Goal: Navigation & Orientation: Find specific page/section

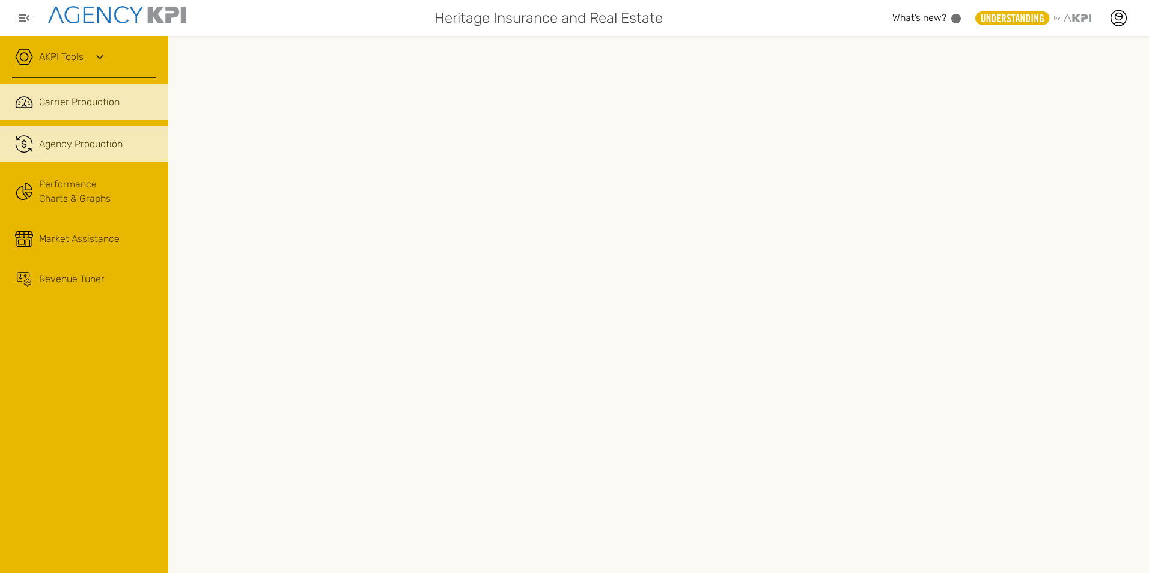
click at [109, 150] on span "Agency Production" at bounding box center [81, 144] width 84 height 14
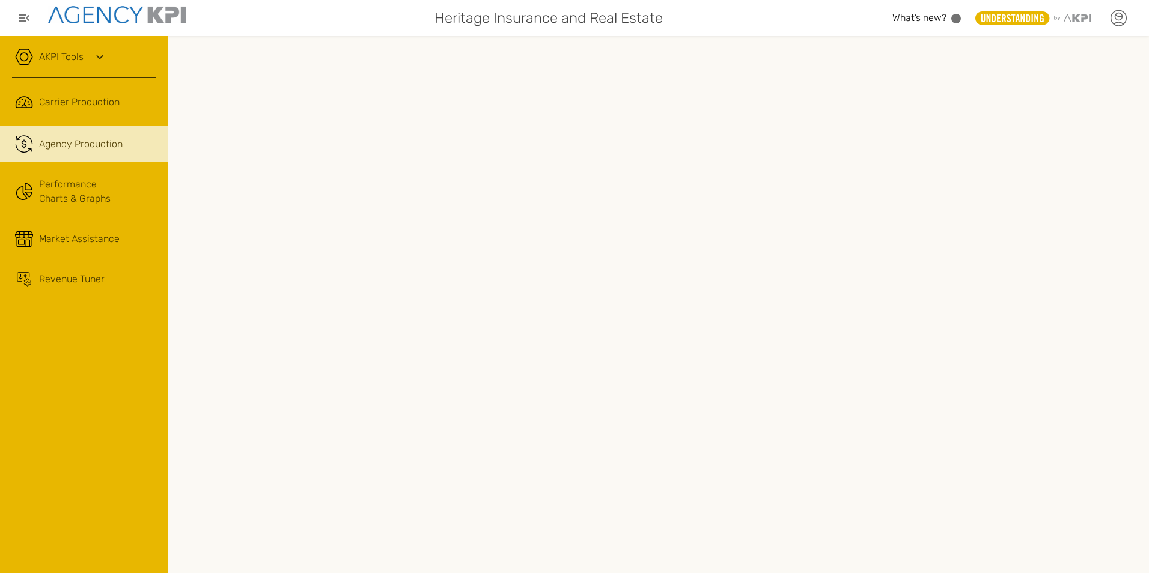
click at [1119, 18] on icon at bounding box center [1118, 18] width 18 height 18
click at [1031, 126] on link "Log Out" at bounding box center [1030, 125] width 29 height 10
